Goal: Task Accomplishment & Management: Complete application form

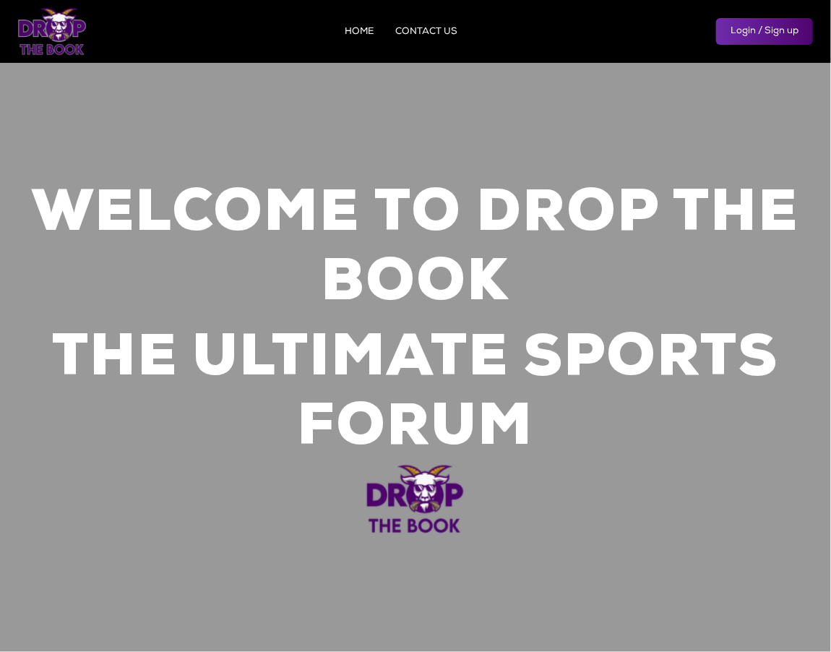
click at [359, 31] on link "HOME" at bounding box center [360, 31] width 29 height 9
click at [438, 33] on link "CONTACT US" at bounding box center [427, 31] width 62 height 9
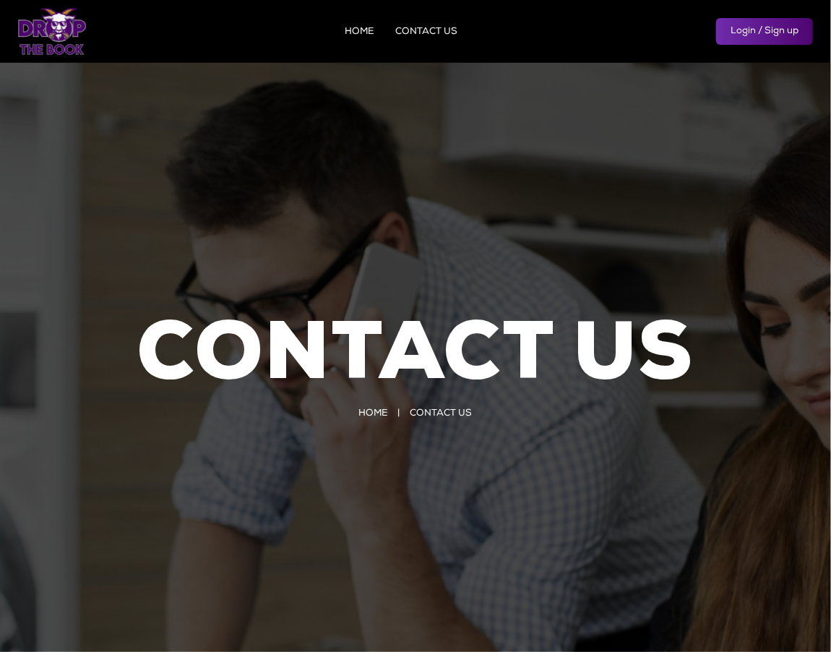
click at [364, 28] on link "HOME" at bounding box center [360, 31] width 29 height 9
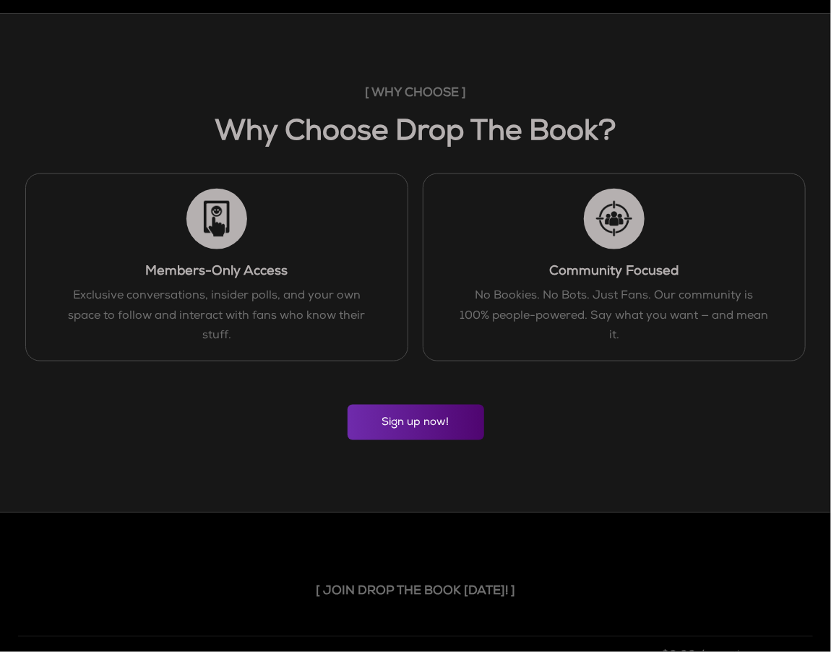
scroll to position [992, 0]
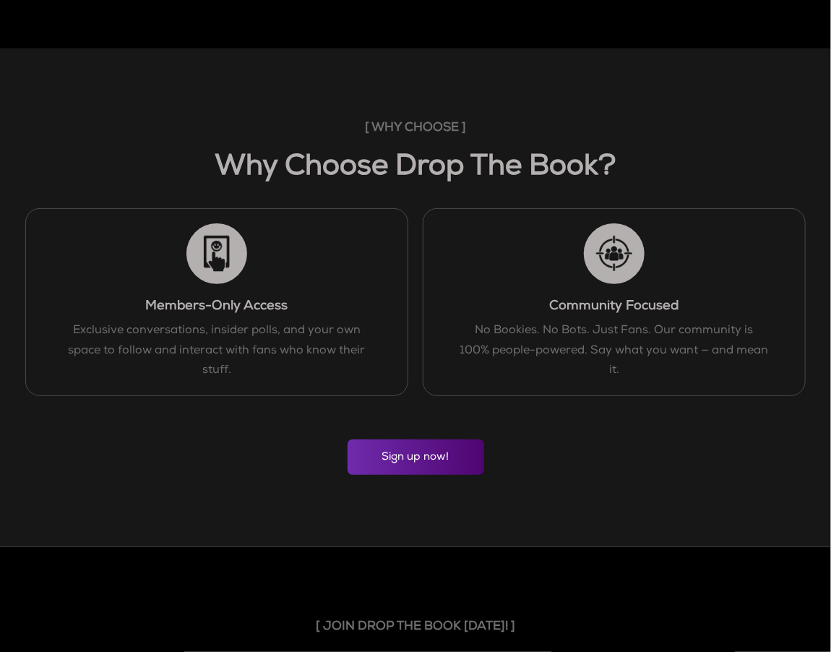
click at [432, 465] on link "Sign up now!" at bounding box center [416, 457] width 137 height 35
